Goal: Check status

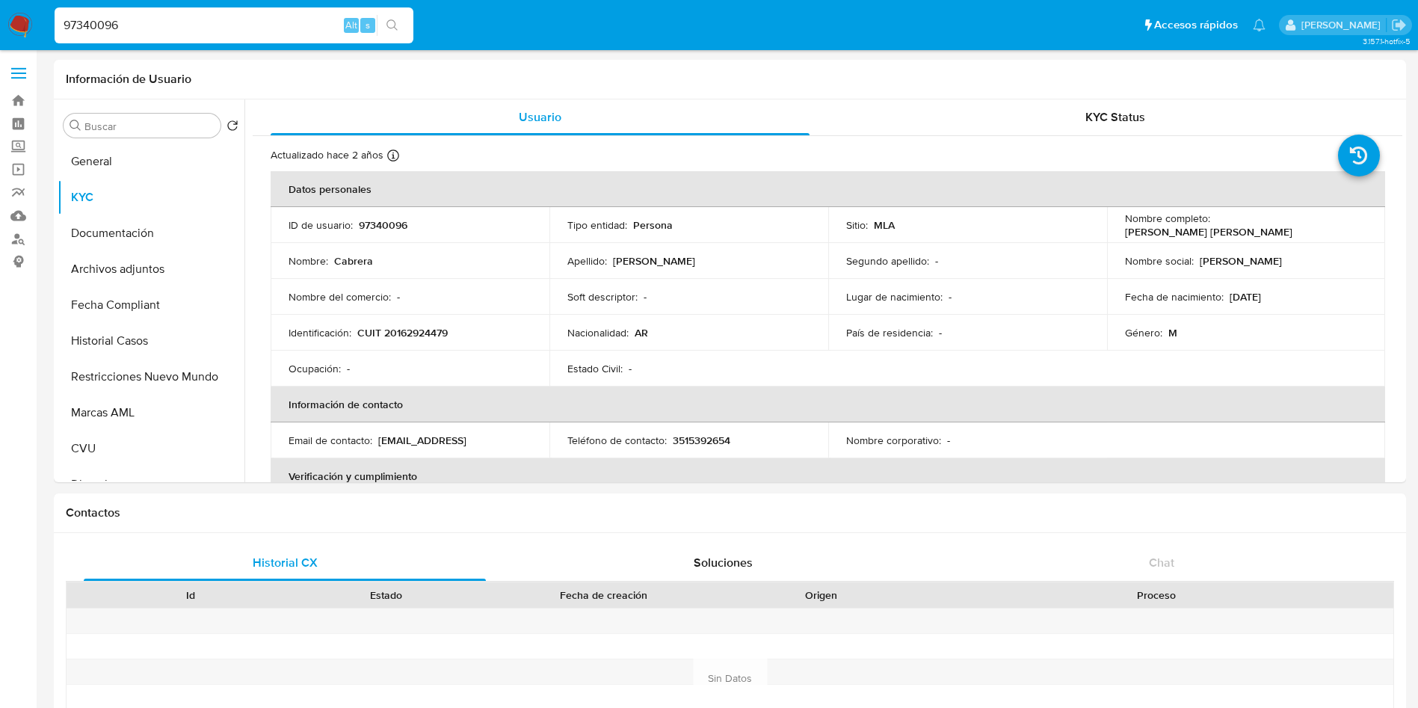
select select "10"
drag, startPoint x: 123, startPoint y: 24, endPoint x: 0, endPoint y: 27, distance: 123.4
click at [0, 27] on nav "Pausado Ver notificaciones 97340096 Alt s Accesos rápidos Presiona las siguient…" at bounding box center [709, 25] width 1418 height 50
paste input "767392304"
type input "767392304"
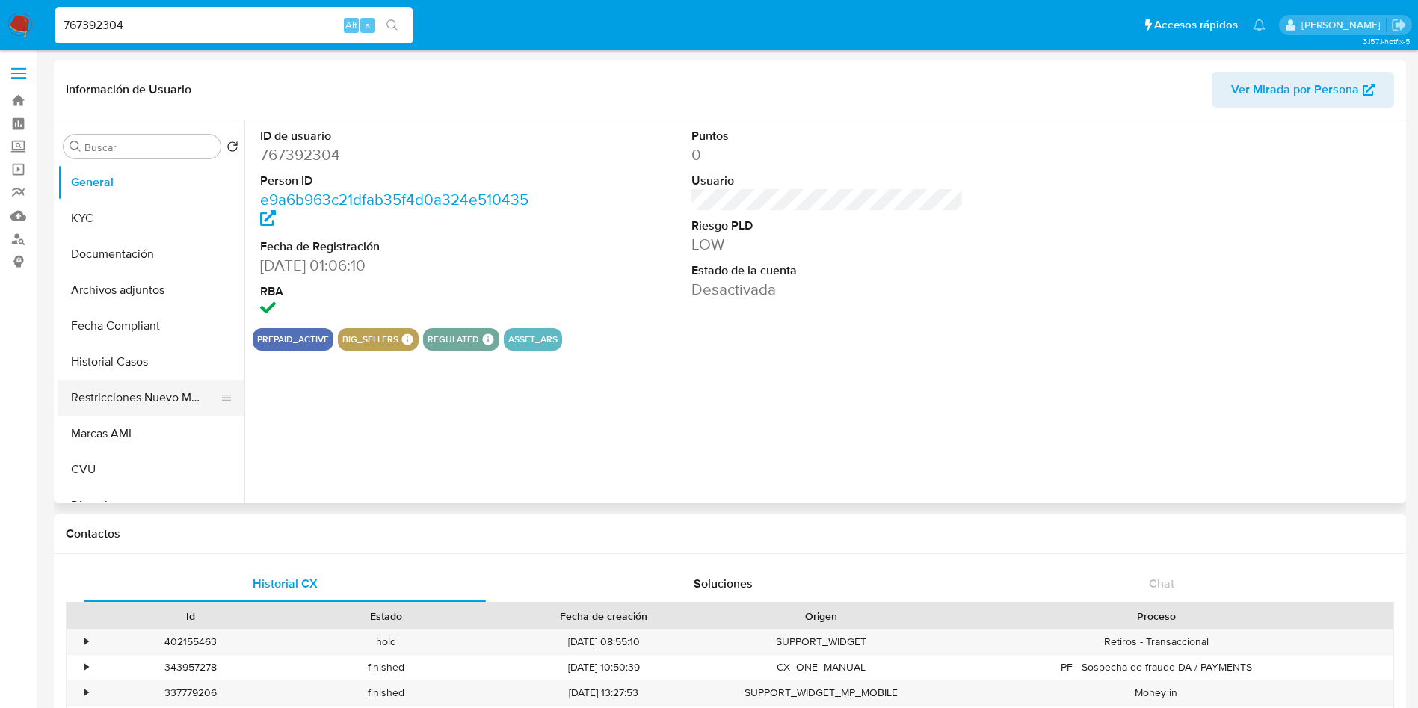
select select "10"
click at [149, 388] on button "Restricciones Nuevo Mundo" at bounding box center [145, 398] width 175 height 36
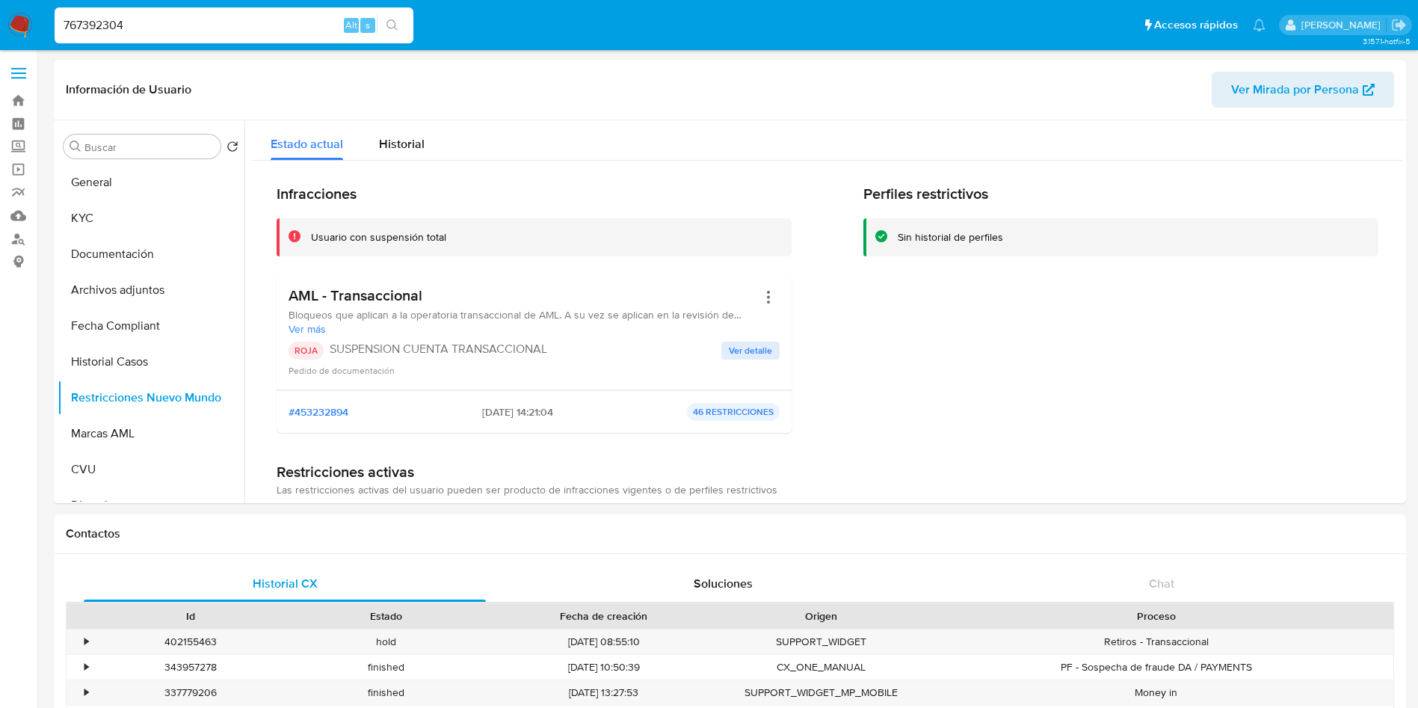
drag, startPoint x: 173, startPoint y: 28, endPoint x: 7, endPoint y: 23, distance: 166.1
click at [1, 23] on nav "Pausado Ver notificaciones 767392304 Alt s Accesos rápidos Presiona las siguien…" at bounding box center [709, 25] width 1418 height 50
paste input "1154241426"
type input "1154241426"
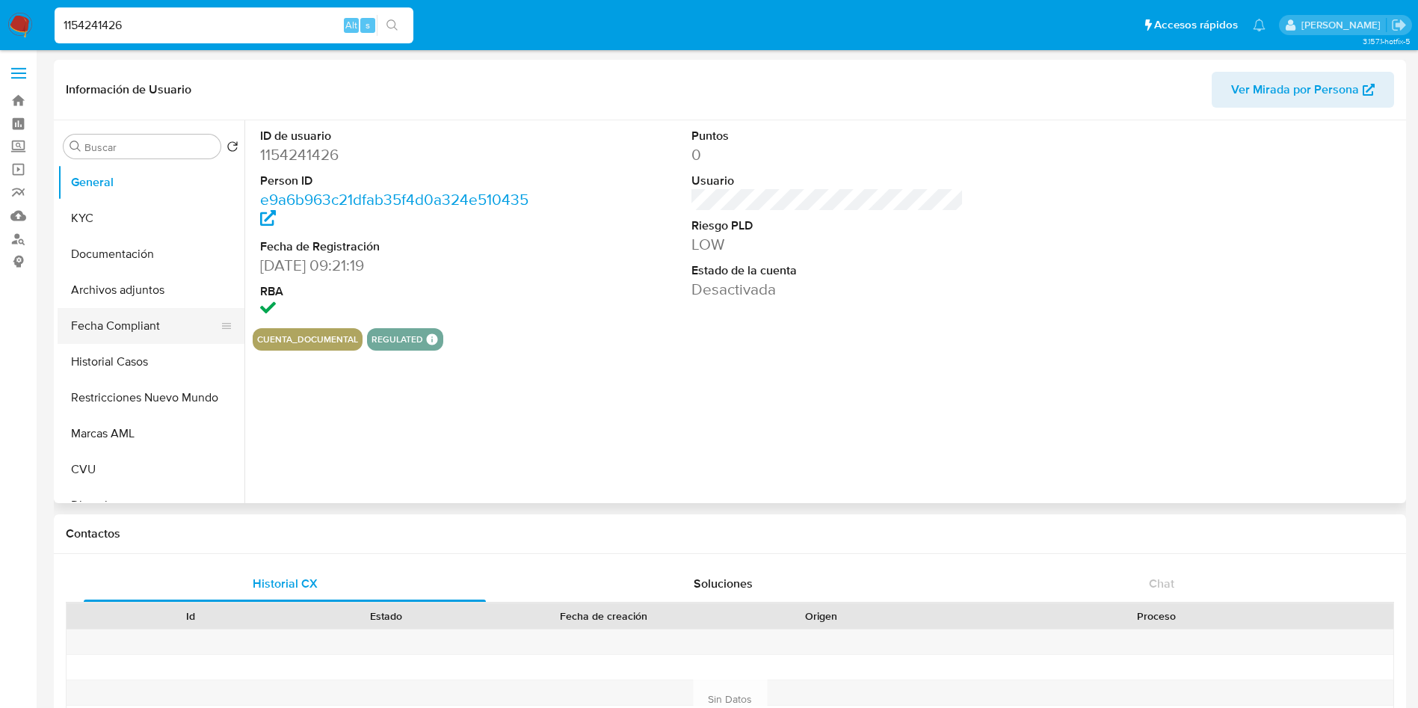
click at [144, 332] on button "Fecha Compliant" at bounding box center [145, 326] width 175 height 36
select select "10"
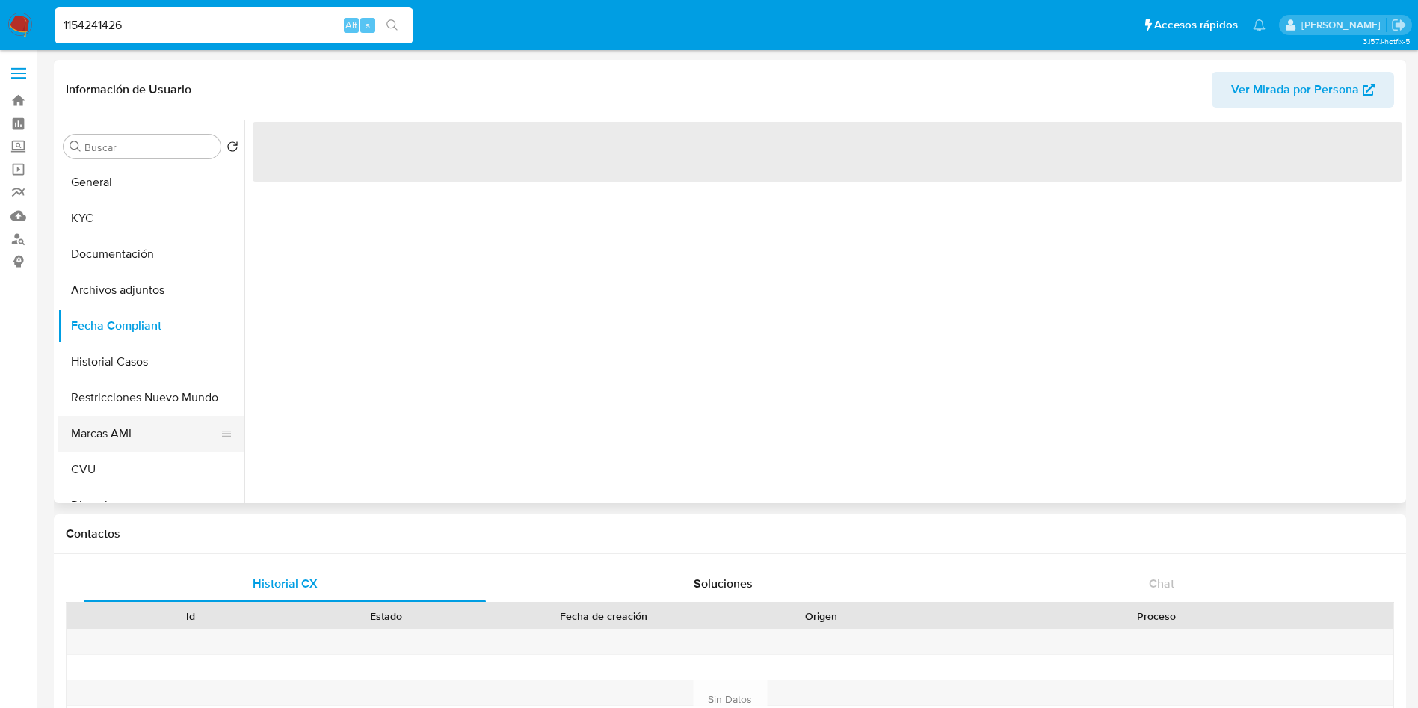
click at [131, 437] on button "Marcas AML" at bounding box center [145, 434] width 175 height 36
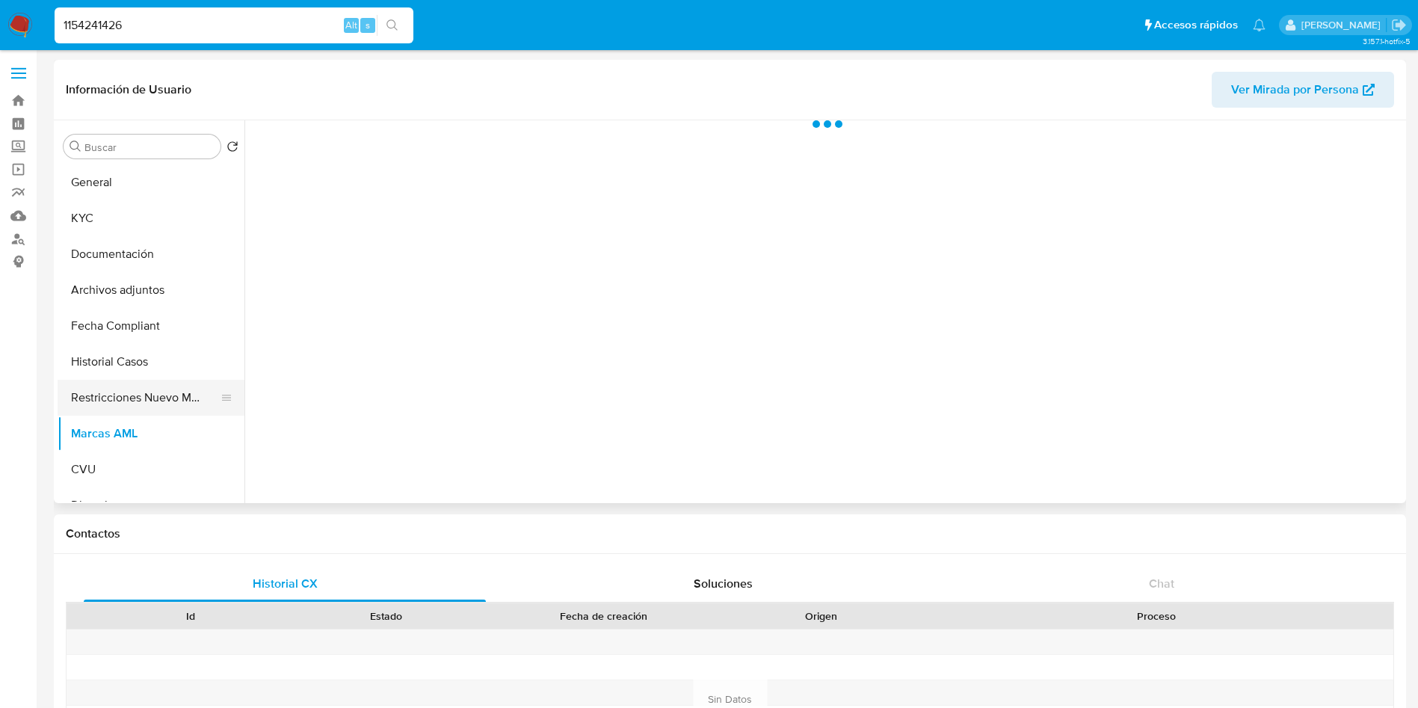
click at [169, 393] on button "Restricciones Nuevo Mundo" at bounding box center [145, 398] width 175 height 36
